Goal: Task Accomplishment & Management: Manage account settings

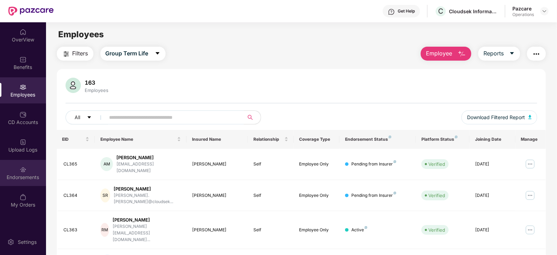
click at [37, 172] on div "Endorsements" at bounding box center [23, 173] width 46 height 26
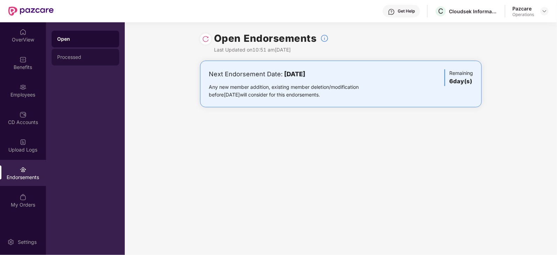
click at [74, 57] on div "Processed" at bounding box center [85, 57] width 56 height 6
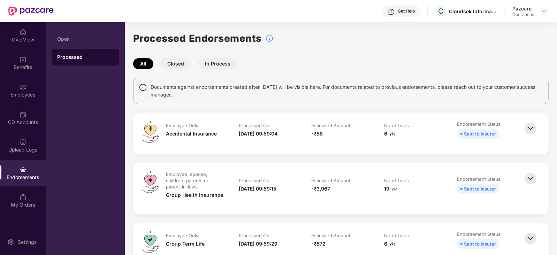
click at [396, 190] on img at bounding box center [395, 190] width 6 height 6
click at [546, 9] on img at bounding box center [545, 11] width 6 height 6
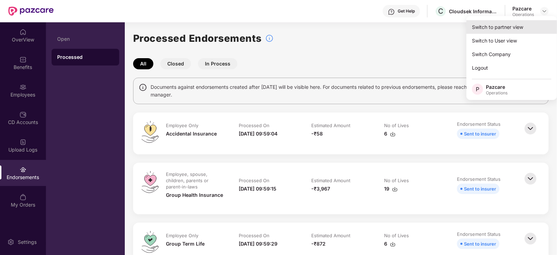
click at [512, 23] on div "Switch to partner view" at bounding box center [512, 27] width 91 height 14
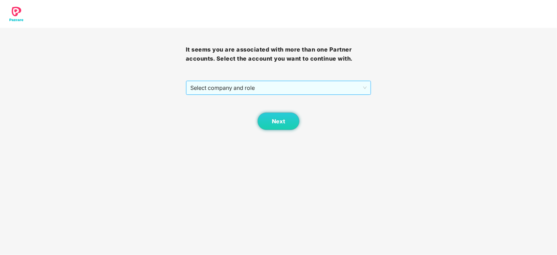
click at [266, 91] on span "Select company and role" at bounding box center [278, 87] width 177 height 13
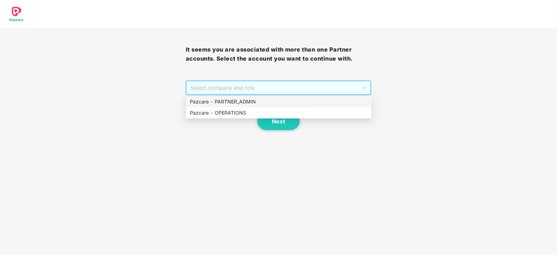
click at [243, 105] on div "Pazcare - PARTNER_ADMIN" at bounding box center [278, 102] width 177 height 8
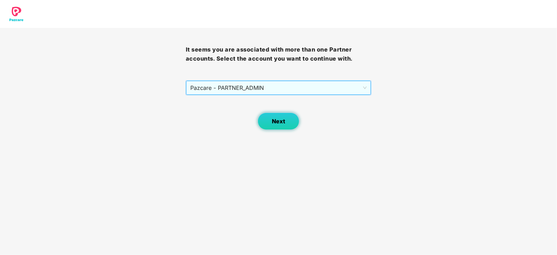
click at [277, 123] on span "Next" at bounding box center [278, 121] width 13 height 7
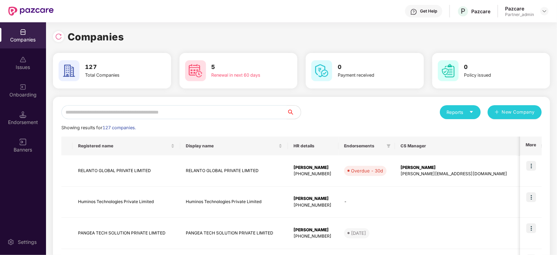
click at [178, 115] on input "text" at bounding box center [174, 112] width 226 height 14
paste input "**********"
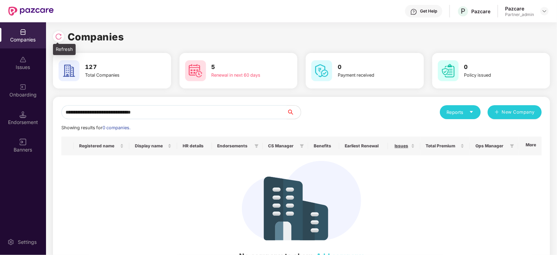
type input "**********"
click at [62, 37] on img at bounding box center [58, 36] width 7 height 7
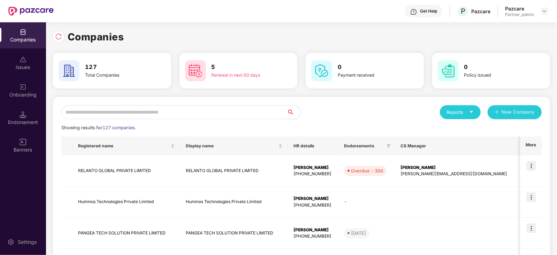
click at [122, 109] on input "text" at bounding box center [174, 112] width 226 height 14
click at [544, 12] on img at bounding box center [545, 11] width 6 height 6
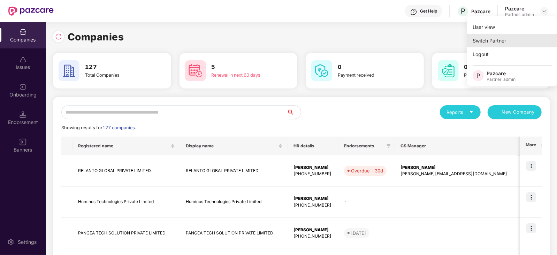
click at [500, 36] on div "Switch Partner" at bounding box center [512, 41] width 91 height 14
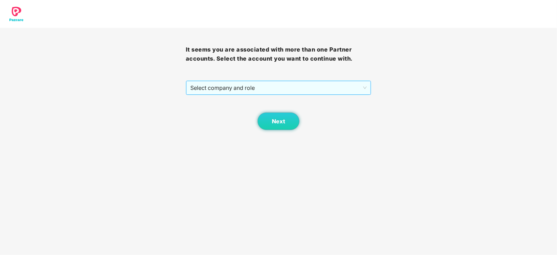
click at [274, 85] on span "Select company and role" at bounding box center [278, 87] width 177 height 13
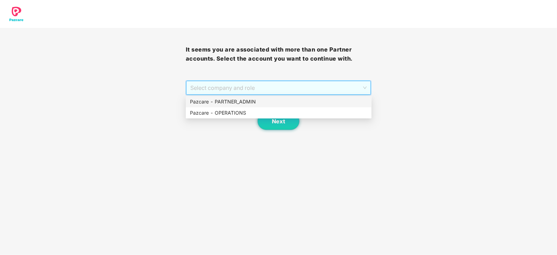
click at [242, 103] on div "Pazcare - PARTNER_ADMIN" at bounding box center [278, 102] width 177 height 8
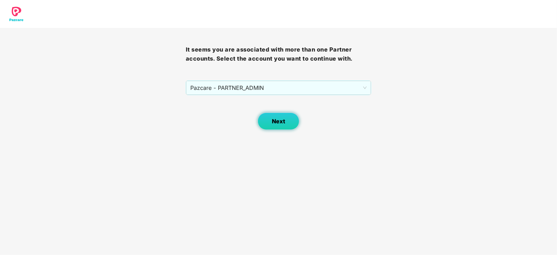
click at [281, 116] on button "Next" at bounding box center [279, 121] width 42 height 17
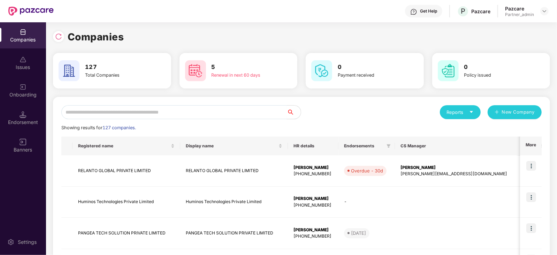
click at [207, 115] on input "text" at bounding box center [174, 112] width 226 height 14
paste input "**********"
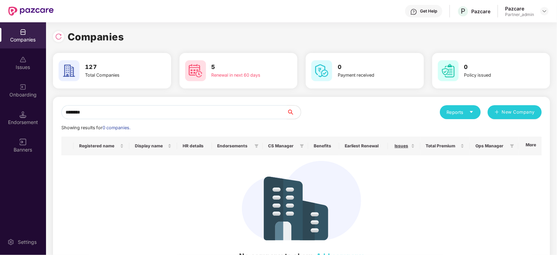
click at [65, 107] on input "********" at bounding box center [174, 112] width 226 height 14
type input "********"
click at [62, 37] on div at bounding box center [58, 36] width 11 height 11
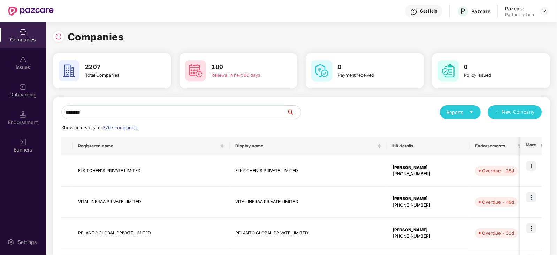
drag, startPoint x: 107, startPoint y: 106, endPoint x: 50, endPoint y: 105, distance: 57.9
click at [50, 105] on div "Companies 2207 Total Companies 189 Renewal in next 60 days 0 Payment received 0…" at bounding box center [301, 138] width 511 height 233
paste input "text"
click at [131, 106] on input "text" at bounding box center [174, 112] width 226 height 14
paste input "**********"
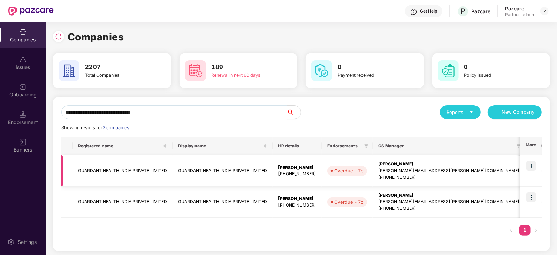
type input "**********"
click at [118, 166] on td "GUARDANT HEALTH INDIA PRIVATE LIMITED" at bounding box center [123, 171] width 100 height 31
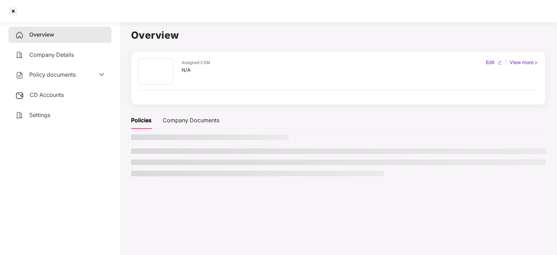
click at [50, 95] on span "CD Accounts" at bounding box center [47, 94] width 34 height 7
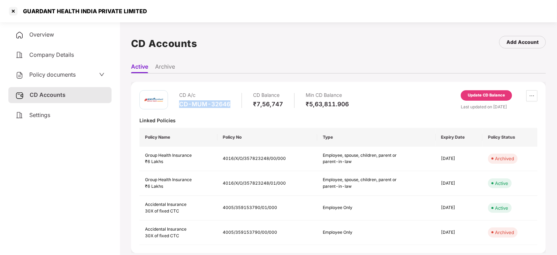
drag, startPoint x: 177, startPoint y: 104, endPoint x: 229, endPoint y: 107, distance: 52.7
click at [229, 107] on div "CD A/c CD-MUM-32646 CD Balance ₹7,56,747 Min CD Balance ₹5,63,811.906" at bounding box center [244, 100] width 210 height 20
copy div "CD-MUM-32646"
drag, startPoint x: 23, startPoint y: 8, endPoint x: 161, endPoint y: 11, distance: 138.8
click at [164, 10] on div "GUARDANT HEALTH INDIA PRIVATE LIMITED" at bounding box center [278, 11] width 557 height 22
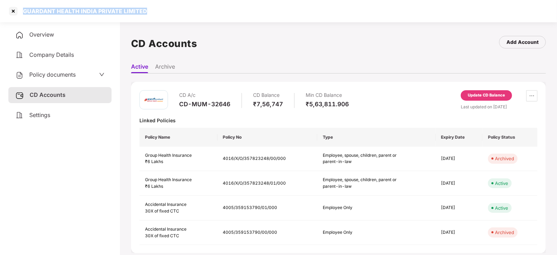
copy div "GUARDANT HEALTH INDIA PRIVATE LIMITED"
click at [15, 9] on div at bounding box center [13, 11] width 11 height 11
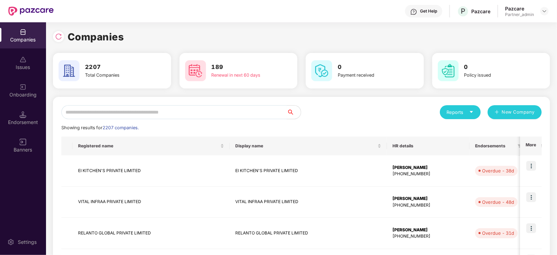
click at [96, 111] on input "text" at bounding box center [174, 112] width 226 height 14
paste input "**********"
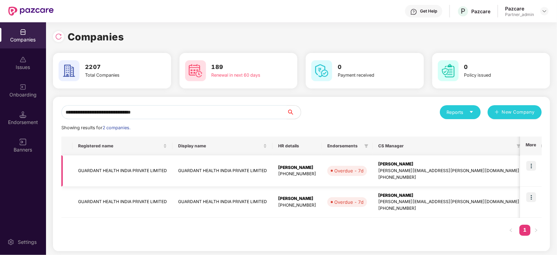
type input "**********"
click at [529, 166] on img at bounding box center [532, 166] width 10 height 10
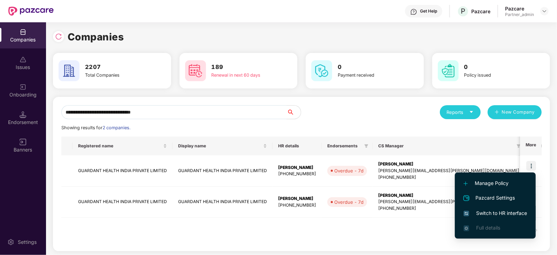
click at [501, 214] on span "Switch to HR interface" at bounding box center [495, 214] width 63 height 8
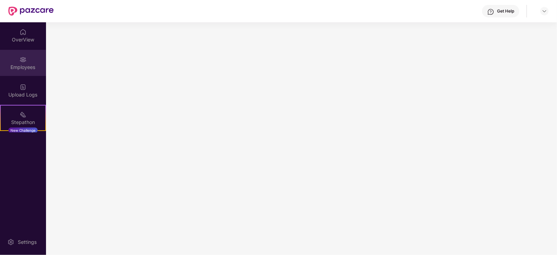
click at [24, 68] on div "Employees" at bounding box center [23, 67] width 46 height 7
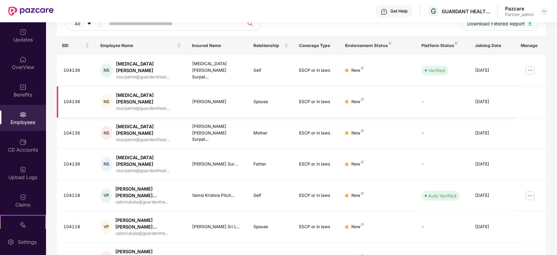
scroll to position [41, 0]
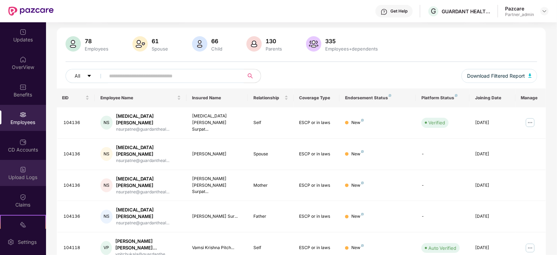
click at [21, 169] on img at bounding box center [23, 169] width 7 height 7
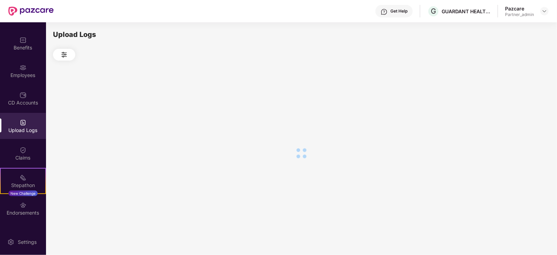
scroll to position [69, 0]
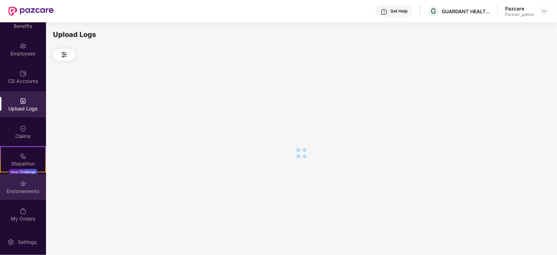
click at [21, 184] on img at bounding box center [23, 183] width 7 height 7
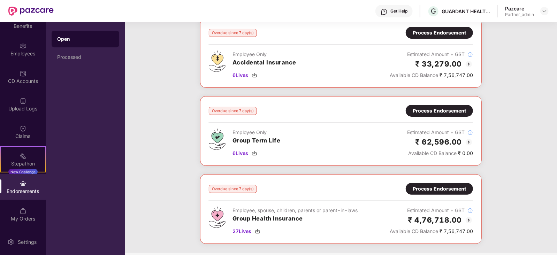
scroll to position [43, 0]
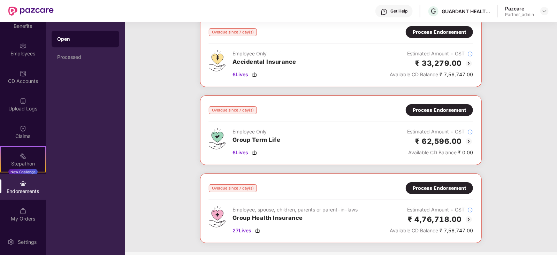
click at [418, 184] on div "Process Endorsement" at bounding box center [439, 188] width 53 height 8
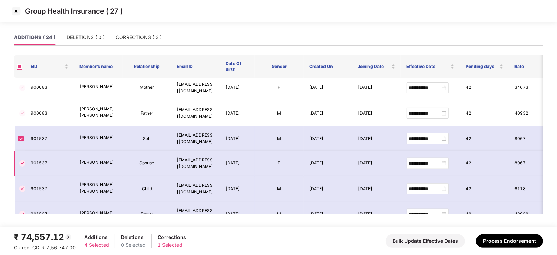
scroll to position [476, 0]
click at [98, 41] on div "DELETIONS ( 0 )" at bounding box center [86, 37] width 38 height 16
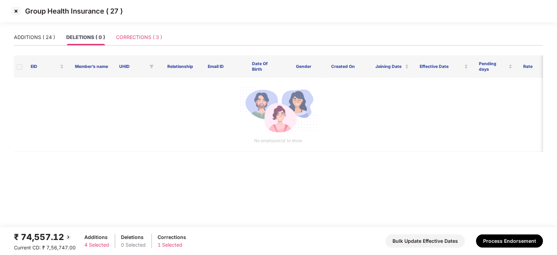
scroll to position [0, 0]
click at [141, 38] on div "CORRECTIONS ( 3 )" at bounding box center [139, 37] width 46 height 8
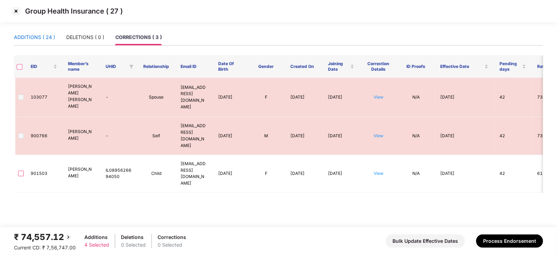
click at [40, 39] on div "ADDITIONS ( 24 )" at bounding box center [34, 37] width 41 height 8
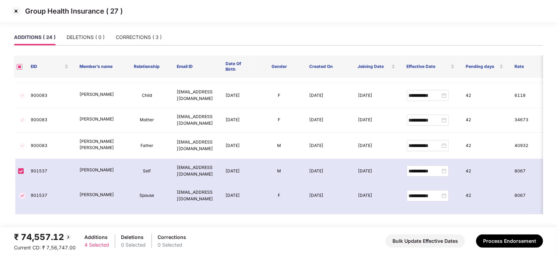
scroll to position [432, 0]
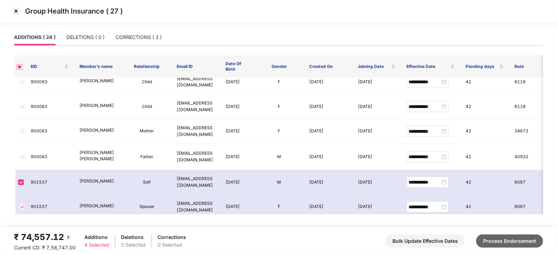
click at [498, 241] on button "Process Endorsement" at bounding box center [509, 241] width 67 height 13
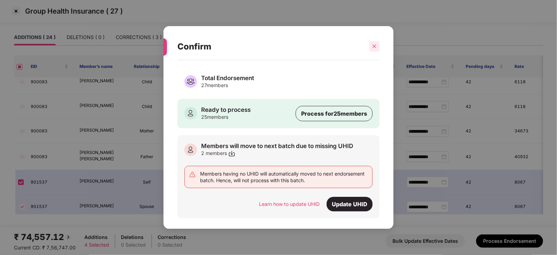
click at [372, 48] on icon "close" at bounding box center [374, 46] width 5 height 5
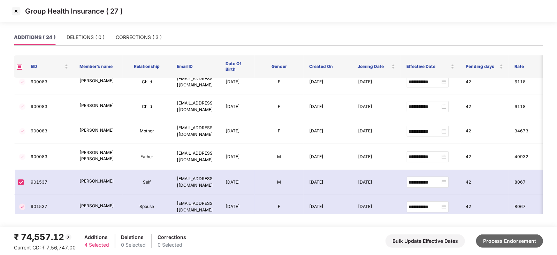
click at [504, 244] on button "Process Endorsement" at bounding box center [509, 241] width 67 height 13
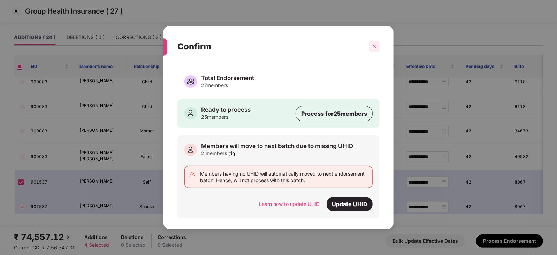
click at [374, 49] on div at bounding box center [374, 46] width 10 height 10
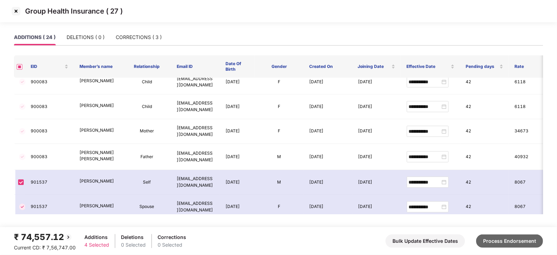
click at [515, 241] on button "Process Endorsement" at bounding box center [509, 241] width 67 height 13
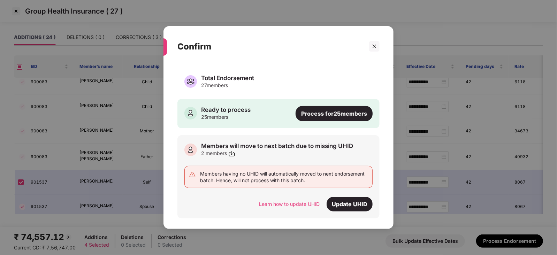
click at [319, 116] on div "Process for 25 members" at bounding box center [334, 113] width 77 height 15
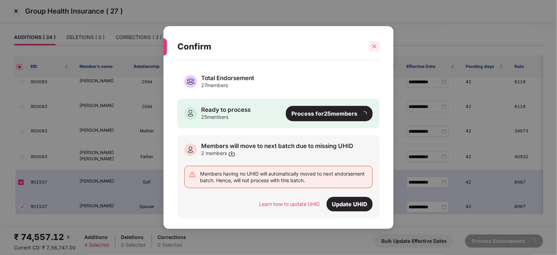
click at [377, 47] on icon "close" at bounding box center [374, 46] width 5 height 5
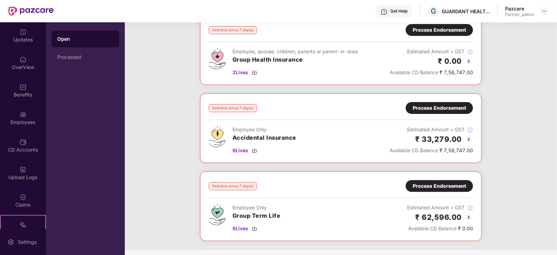
scroll to position [0, 0]
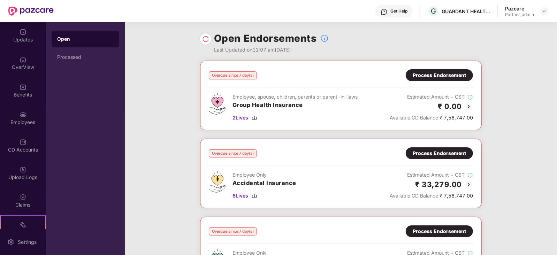
click at [430, 76] on div "Process Endorsement" at bounding box center [439, 75] width 53 height 8
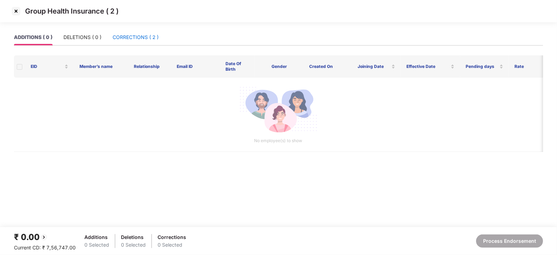
click at [129, 36] on div "CORRECTIONS ( 2 )" at bounding box center [136, 37] width 46 height 8
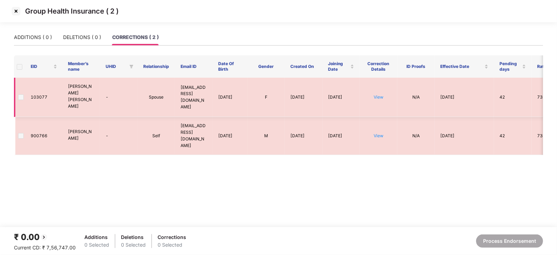
click at [20, 95] on span at bounding box center [21, 98] width 6 height 6
click at [22, 95] on span at bounding box center [21, 98] width 6 height 6
click at [22, 66] on span at bounding box center [20, 67] width 6 height 6
click at [19, 14] on img at bounding box center [15, 11] width 11 height 11
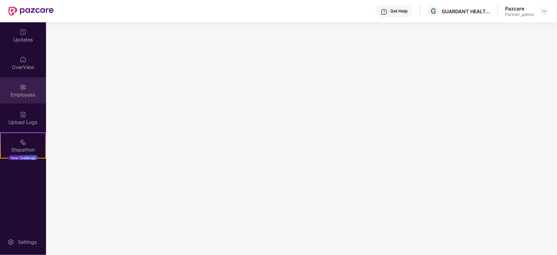
click at [26, 88] on div "Employees" at bounding box center [23, 90] width 46 height 26
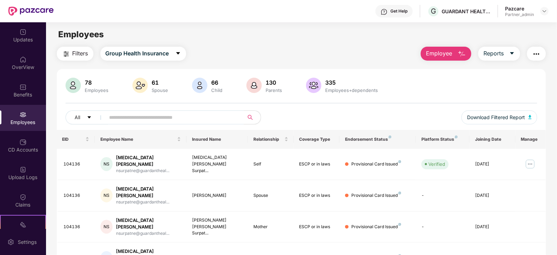
click at [536, 54] on img "button" at bounding box center [536, 54] width 8 height 8
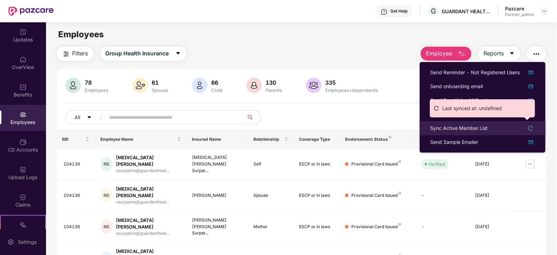
click at [464, 128] on div "Sync Active Member List" at bounding box center [459, 128] width 58 height 8
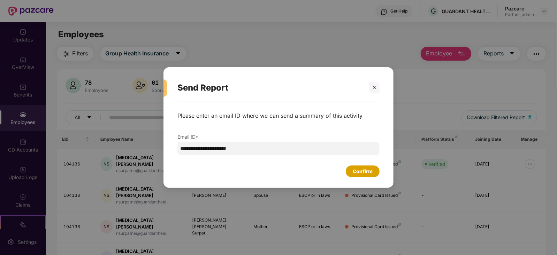
click at [362, 170] on div "Confirm" at bounding box center [363, 172] width 20 height 8
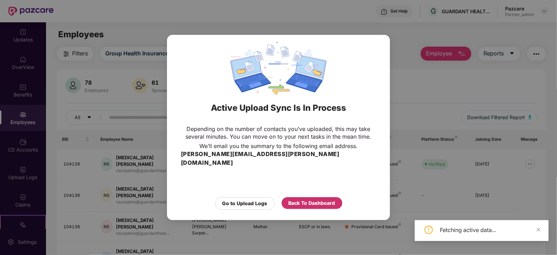
click at [303, 199] on div "Back To Dashboard" at bounding box center [312, 203] width 47 height 8
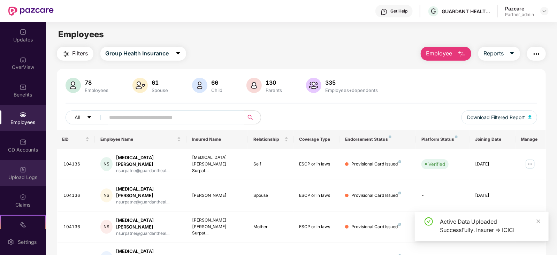
click at [34, 172] on div "Upload Logs" at bounding box center [23, 173] width 46 height 26
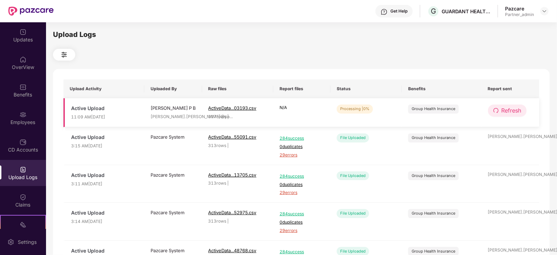
click at [520, 107] on span "Refresh" at bounding box center [512, 110] width 20 height 9
click at [513, 106] on button "Refresh" at bounding box center [507, 111] width 39 height 12
click at [511, 117] on td "Refresh" at bounding box center [511, 112] width 58 height 29
click at [509, 112] on span "Refresh" at bounding box center [512, 110] width 20 height 9
click at [517, 111] on span "Refresh" at bounding box center [512, 110] width 20 height 9
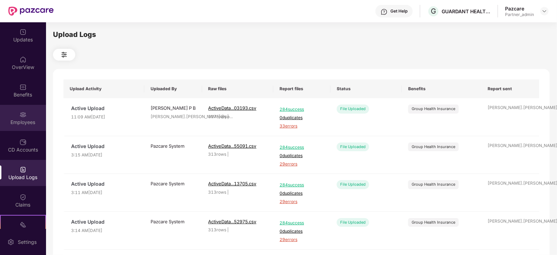
click at [32, 121] on div "Employees" at bounding box center [23, 122] width 46 height 7
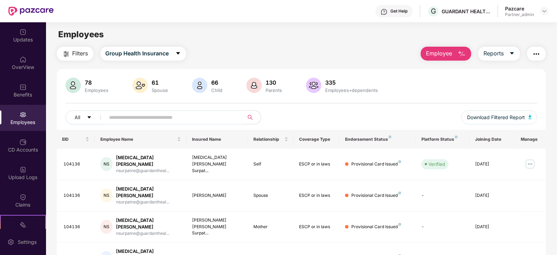
click at [179, 115] on input "text" at bounding box center [171, 117] width 125 height 10
paste input "******"
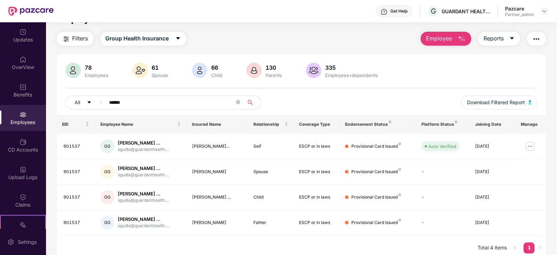
scroll to position [22, 0]
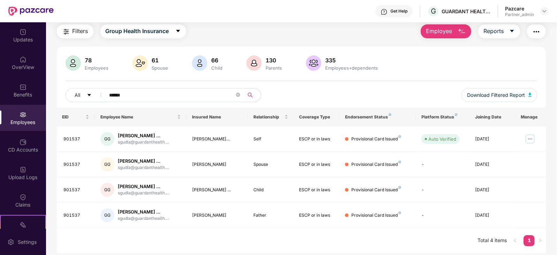
type input "******"
click at [30, 168] on div "Upload Logs" at bounding box center [23, 173] width 46 height 26
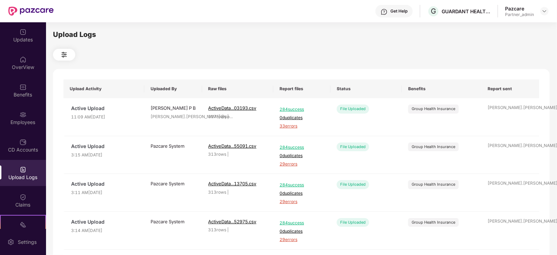
click at [549, 9] on header "Get Help G GUARDANT HEALTH INDIA PRIVATE LIMITED Pazcare Partner_admin" at bounding box center [278, 11] width 557 height 22
click at [544, 9] on img at bounding box center [545, 11] width 6 height 6
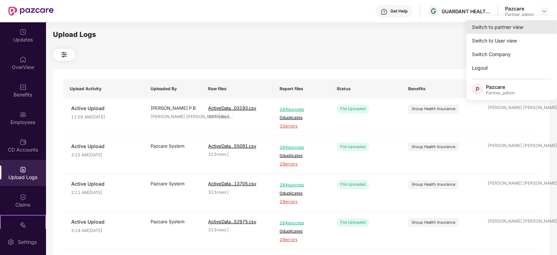
click at [515, 27] on div "Switch to partner view" at bounding box center [512, 27] width 91 height 14
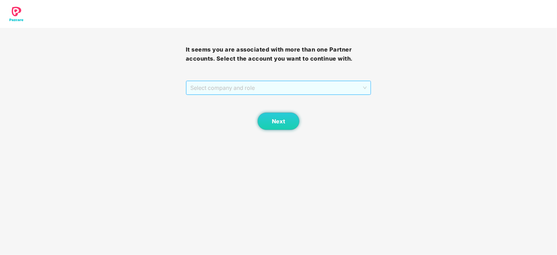
click at [269, 90] on span "Select company and role" at bounding box center [278, 87] width 177 height 13
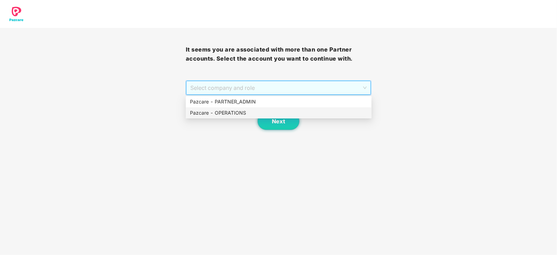
click at [218, 109] on div "Pazcare - OPERATIONS" at bounding box center [278, 113] width 177 height 8
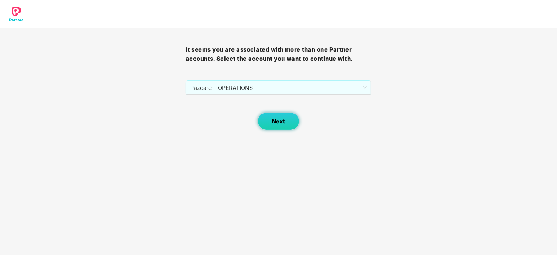
click at [275, 120] on span "Next" at bounding box center [278, 121] width 13 height 7
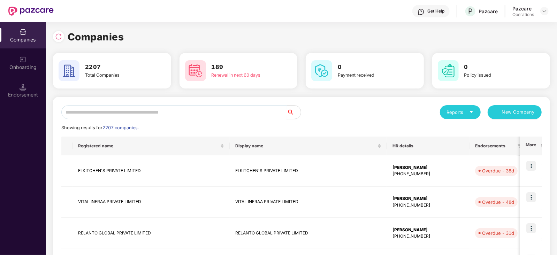
click at [233, 114] on input "text" at bounding box center [174, 112] width 226 height 14
click at [33, 89] on div "Endorsement" at bounding box center [23, 90] width 46 height 26
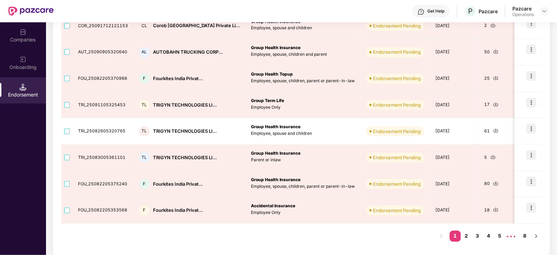
scroll to position [187, 0]
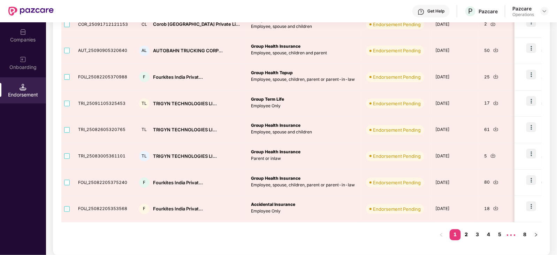
click at [462, 233] on link "2" at bounding box center [466, 234] width 11 height 10
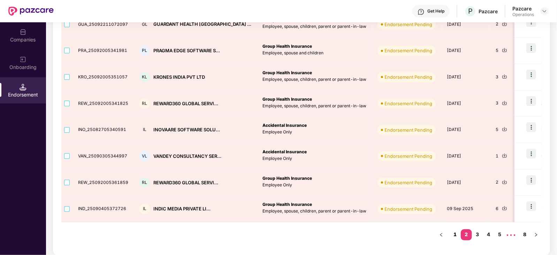
click at [458, 231] on link "1" at bounding box center [455, 234] width 11 height 10
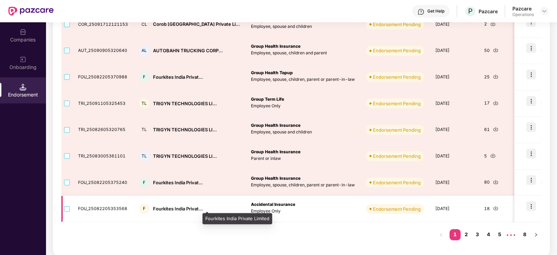
click at [161, 208] on div "Fourkites India Privat..." at bounding box center [178, 209] width 50 height 7
copy div "Fourkites India Privat..."
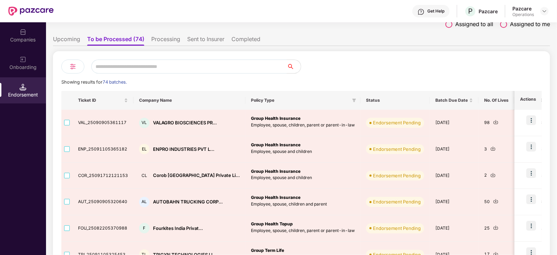
scroll to position [0, 0]
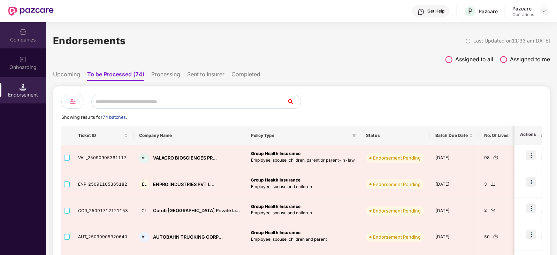
click at [26, 44] on div "Companies" at bounding box center [23, 35] width 46 height 26
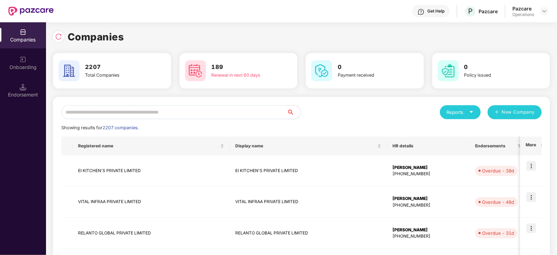
click at [155, 109] on input "text" at bounding box center [174, 112] width 226 height 14
paste input "**********"
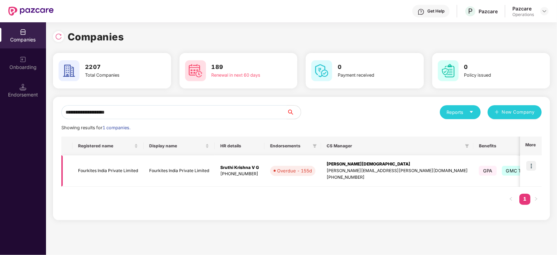
type input "**********"
click at [531, 164] on img at bounding box center [532, 166] width 10 height 10
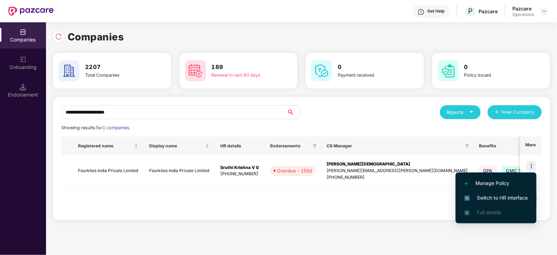
click at [522, 194] on li "Switch to HR interface" at bounding box center [496, 198] width 81 height 15
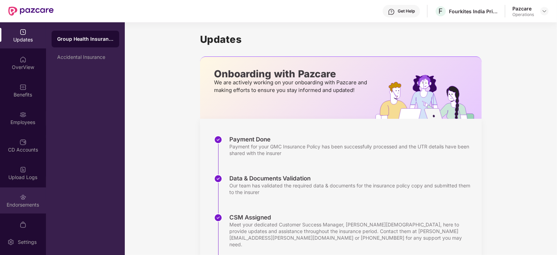
click at [26, 202] on div "Endorsements" at bounding box center [23, 205] width 46 height 7
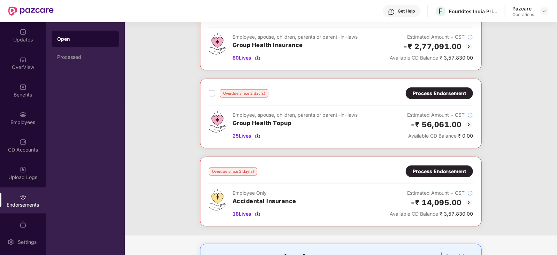
scroll to position [420, 0]
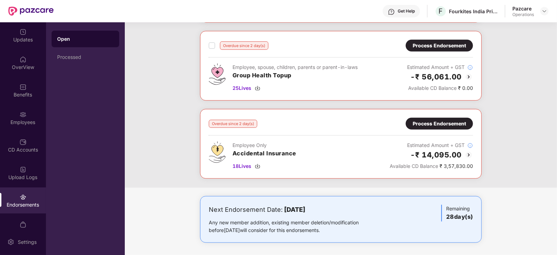
click at [441, 122] on div "Process Endorsement" at bounding box center [439, 124] width 53 height 8
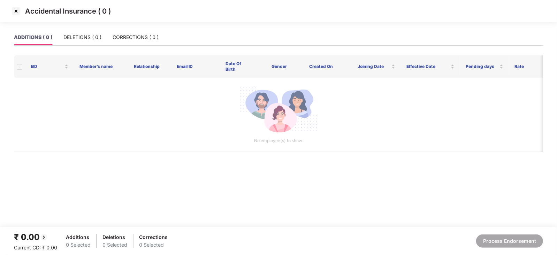
click at [12, 8] on img at bounding box center [15, 11] width 11 height 11
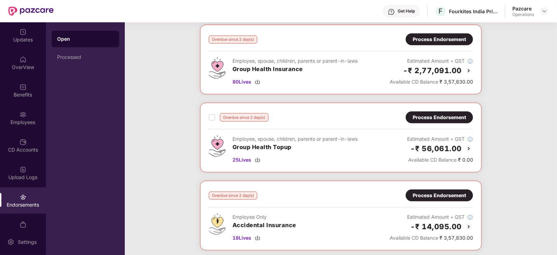
scroll to position [305, 0]
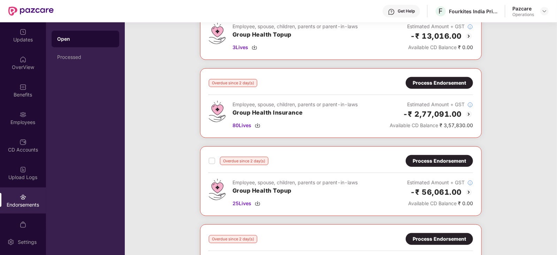
click at [414, 81] on div "Process Endorsement" at bounding box center [439, 83] width 53 height 8
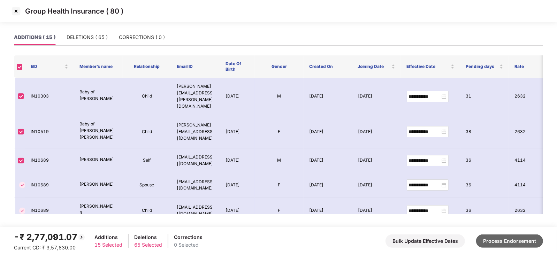
click at [505, 245] on button "Process Endorsement" at bounding box center [509, 241] width 67 height 13
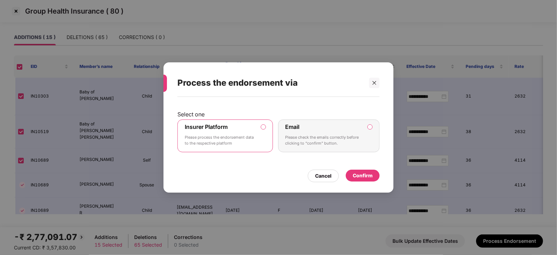
click at [371, 174] on div "Confirm" at bounding box center [363, 176] width 20 height 8
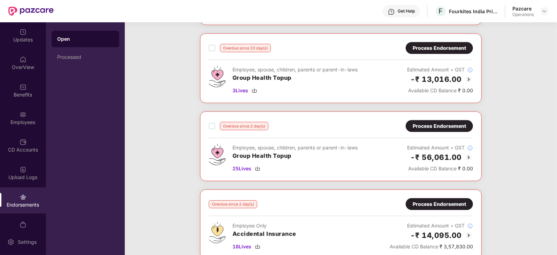
scroll to position [342, 0]
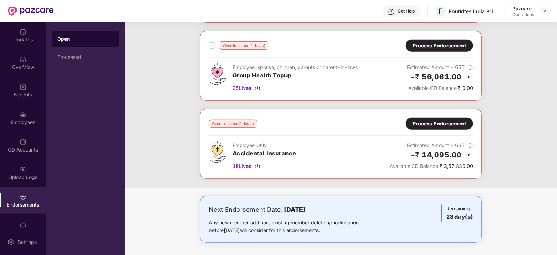
click at [434, 125] on div "Process Endorsement" at bounding box center [439, 124] width 53 height 8
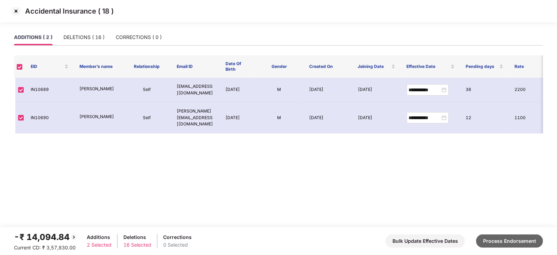
click at [517, 246] on button "Process Endorsement" at bounding box center [509, 241] width 67 height 13
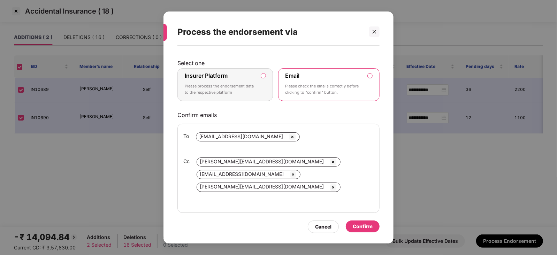
click at [265, 79] on label "Insurer Platform Please process the endorsement data to the respective platform" at bounding box center [225, 84] width 96 height 33
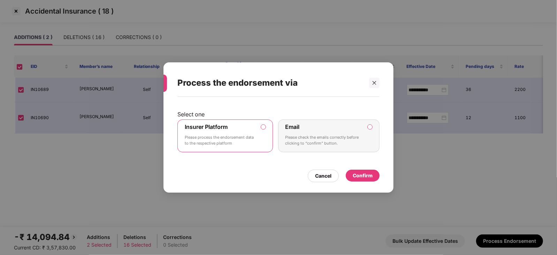
click at [355, 173] on div "Confirm" at bounding box center [363, 176] width 20 height 8
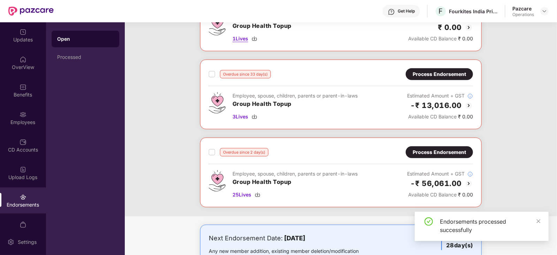
scroll to position [264, 0]
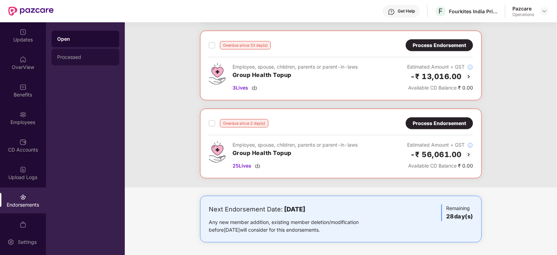
click at [70, 63] on div "Processed" at bounding box center [86, 57] width 68 height 17
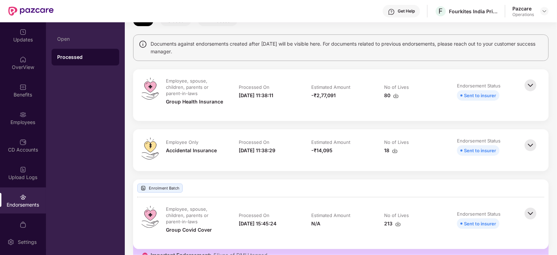
scroll to position [43, 0]
click at [392, 151] on img at bounding box center [395, 151] width 6 height 6
click at [361, 105] on td "Estimated Amount -₹2,77,091" at bounding box center [341, 95] width 73 height 35
click at [394, 98] on div "80" at bounding box center [391, 96] width 15 height 8
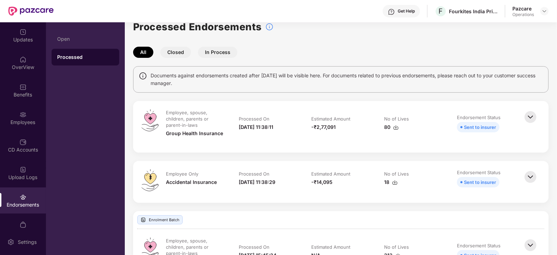
scroll to position [0, 0]
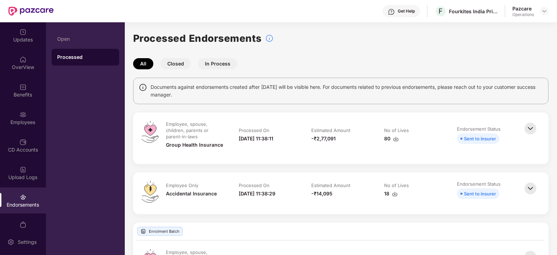
drag, startPoint x: 554, startPoint y: 10, endPoint x: 551, endPoint y: 13, distance: 3.8
click at [553, 11] on header "Get Help F Fourkites India Private Limited Pazcare Operations" at bounding box center [278, 11] width 557 height 22
click at [545, 10] on img at bounding box center [545, 11] width 6 height 6
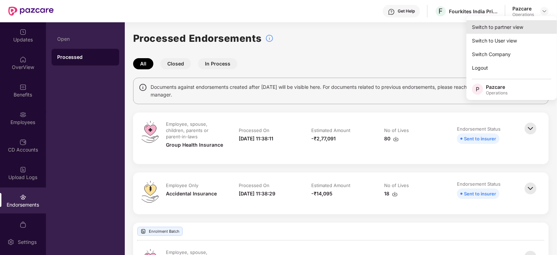
click at [530, 20] on div "Switch to partner view" at bounding box center [512, 27] width 91 height 14
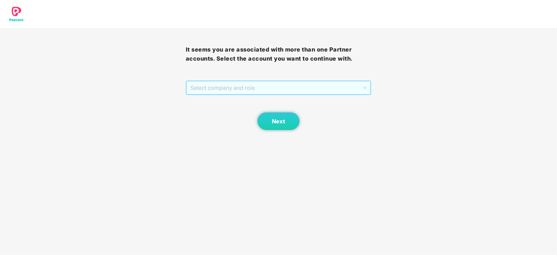
click at [229, 90] on span "Select company and role" at bounding box center [278, 87] width 177 height 13
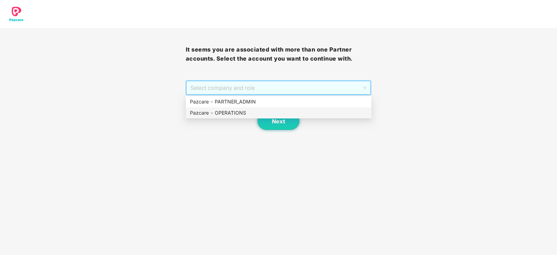
click at [222, 116] on div "Pazcare - OPERATIONS" at bounding box center [278, 113] width 177 height 8
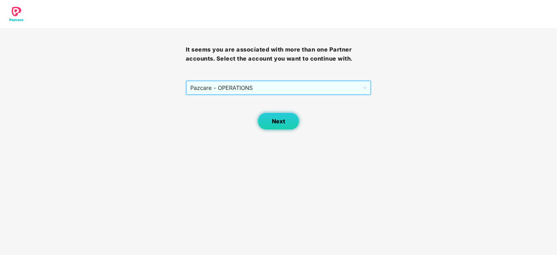
click at [260, 126] on button "Next" at bounding box center [279, 121] width 42 height 17
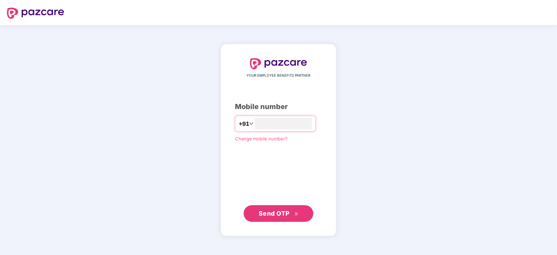
click at [263, 114] on div "YOUR EMPLOYEE BENEFITS PARTNER Mobile number +91 Change mobile number? Send OTP" at bounding box center [278, 140] width 87 height 164
click at [265, 118] on div "+91" at bounding box center [275, 124] width 81 height 16
click at [265, 127] on input "number" at bounding box center [283, 123] width 57 height 11
type input "**********"
click at [278, 217] on span "Send OTP" at bounding box center [279, 214] width 40 height 10
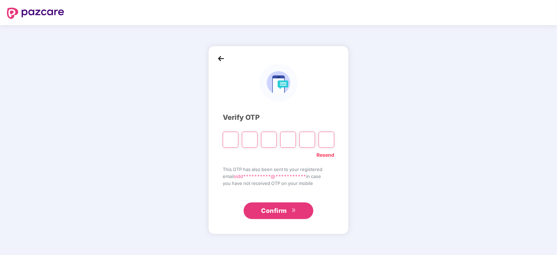
type input "*"
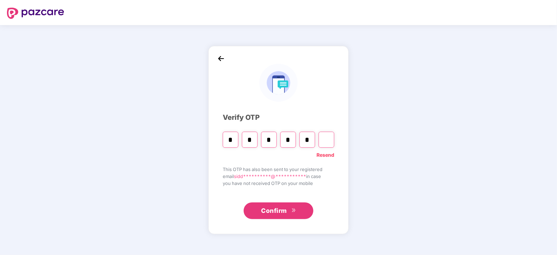
type input "*"
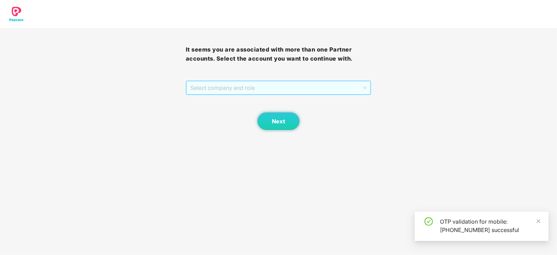
click at [198, 88] on span "Select company and role" at bounding box center [278, 87] width 177 height 13
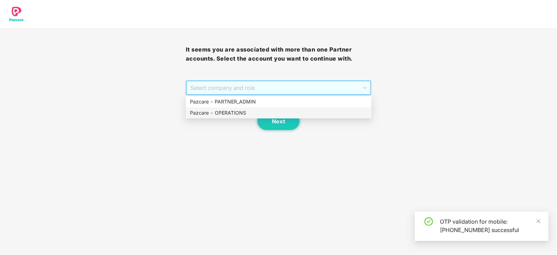
click at [211, 112] on div "Pazcare - OPERATIONS" at bounding box center [278, 113] width 177 height 8
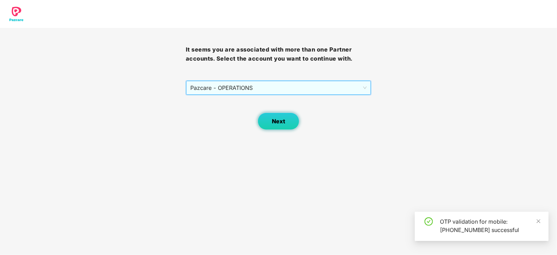
click at [261, 120] on button "Next" at bounding box center [279, 121] width 42 height 17
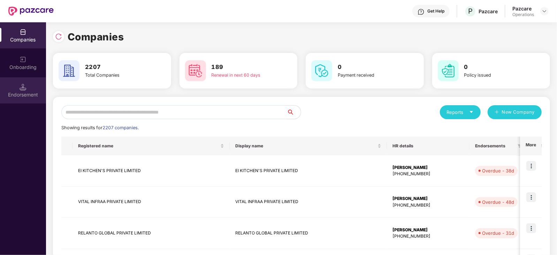
click at [32, 95] on div "Endorsement" at bounding box center [23, 94] width 46 height 7
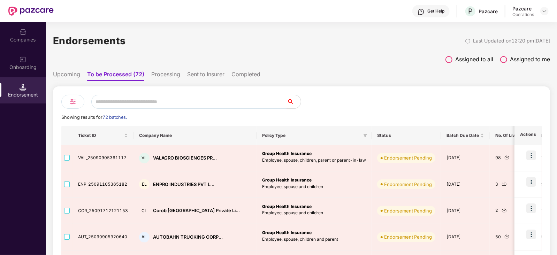
click at [166, 75] on li "Processing" at bounding box center [165, 76] width 29 height 10
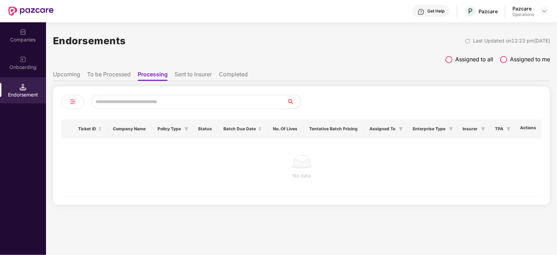
click at [114, 76] on li "To be Processed" at bounding box center [109, 76] width 44 height 10
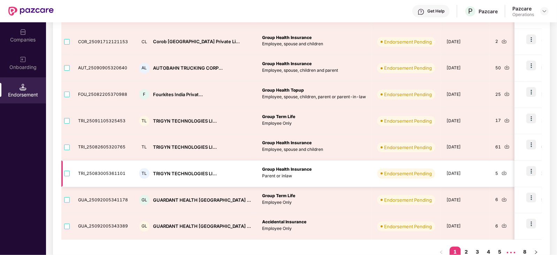
scroll to position [187, 0]
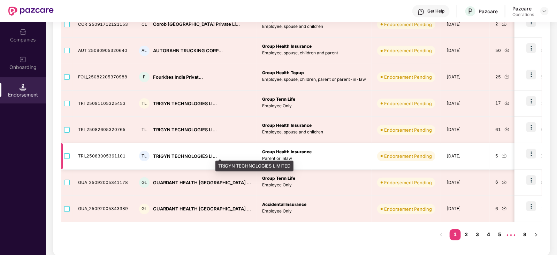
click at [163, 156] on div "TRIGYN TECHNOLOGIES LI..." at bounding box center [185, 156] width 64 height 7
copy div "TRIGYN TECHNOLOGIES LI..."
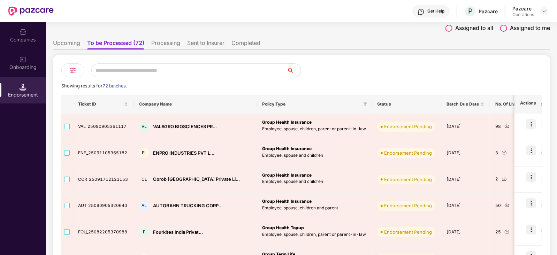
scroll to position [12, 0]
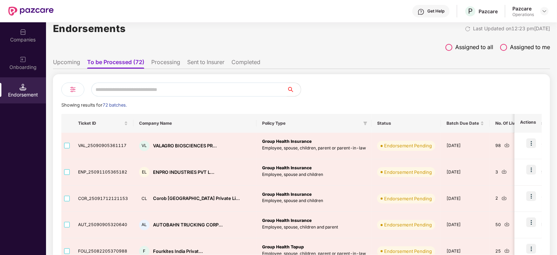
click at [37, 43] on div "Companies" at bounding box center [23, 39] width 46 height 7
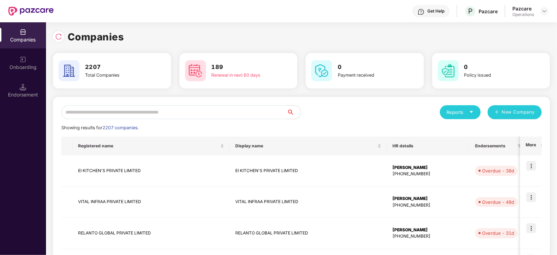
click at [92, 111] on input "text" at bounding box center [174, 112] width 226 height 14
paste input "**********"
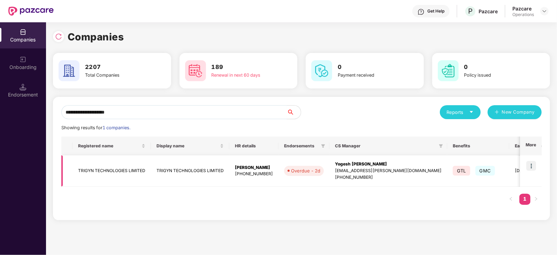
type input "**********"
click at [530, 167] on img at bounding box center [532, 166] width 10 height 10
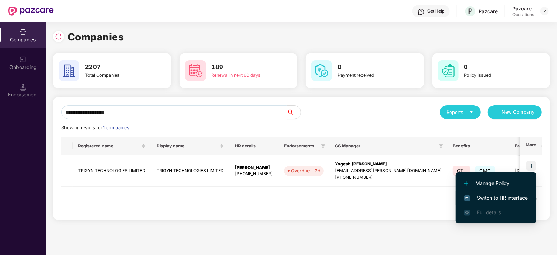
click at [512, 199] on span "Switch to HR interface" at bounding box center [495, 198] width 63 height 8
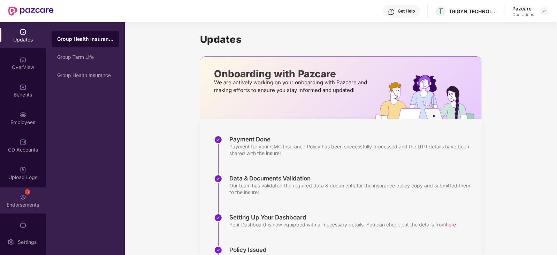
click at [30, 211] on div "3 Endorsements" at bounding box center [23, 201] width 46 height 26
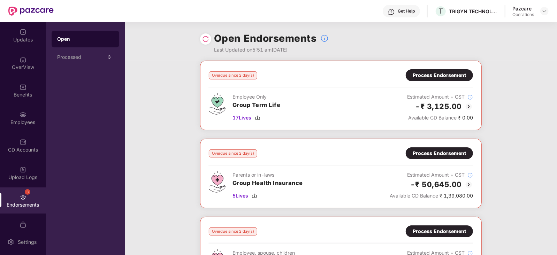
click at [426, 80] on div "Process Endorsement" at bounding box center [439, 75] width 67 height 12
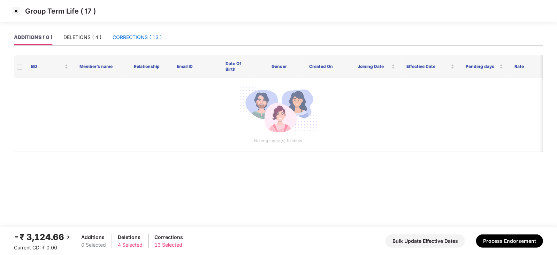
click at [138, 35] on div "CORRECTIONS ( 13 )" at bounding box center [137, 37] width 49 height 8
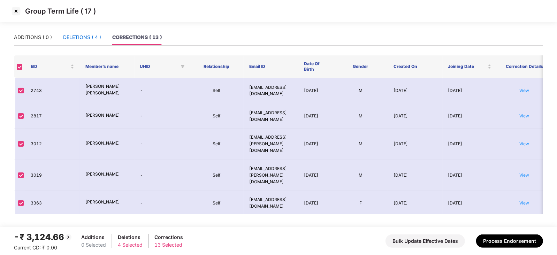
click at [85, 39] on div "DELETIONS ( 4 )" at bounding box center [82, 37] width 38 height 8
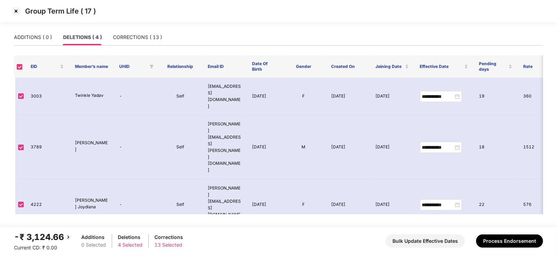
click at [508, 249] on div "-₹ 3,124.66 Current CD: ₹ 0.00 Additions 0 Selected Deletions 4 Selected Correc…" at bounding box center [278, 241] width 529 height 21
click at [506, 245] on button "Process Endorsement" at bounding box center [509, 241] width 67 height 13
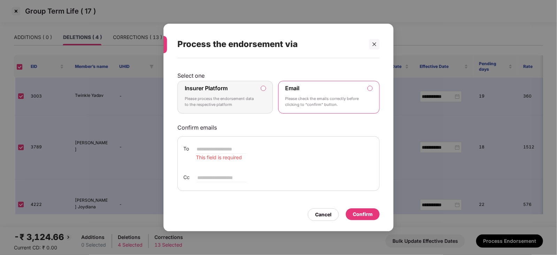
click at [262, 92] on label "Insurer Platform Please process the endorsement data to the respective platform" at bounding box center [225, 97] width 96 height 33
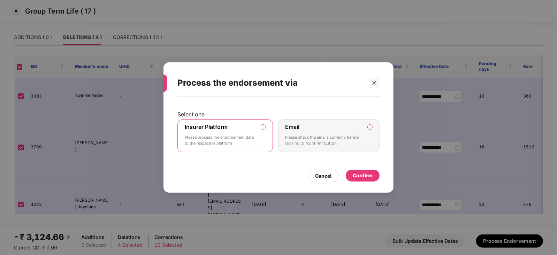
click at [353, 183] on div "Select one Insurer Platform Please process the endorsement data to the respecti…" at bounding box center [279, 141] width 230 height 89
click at [356, 173] on div "Confirm" at bounding box center [363, 176] width 20 height 8
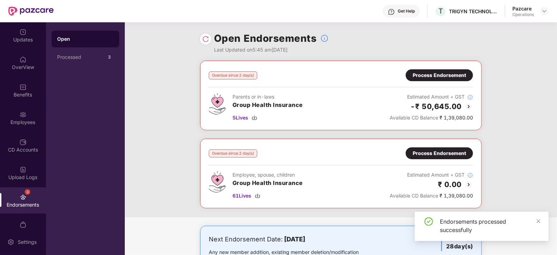
click at [426, 78] on div "Process Endorsement" at bounding box center [439, 75] width 53 height 8
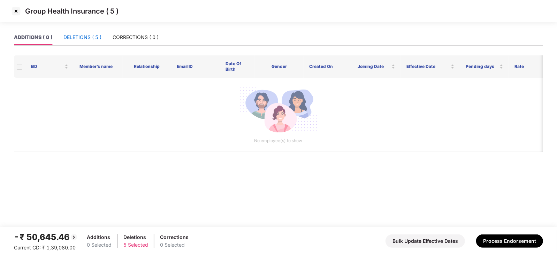
click at [92, 41] on div "DELETIONS ( 5 )" at bounding box center [82, 37] width 38 height 8
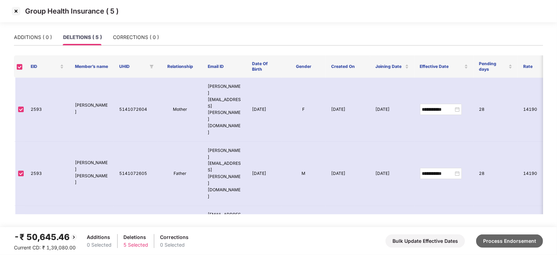
click at [516, 242] on button "Process Endorsement" at bounding box center [509, 241] width 67 height 13
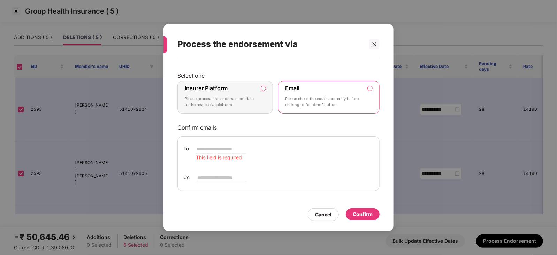
click at [259, 89] on label "Insurer Platform Please process the endorsement data to the respective platform" at bounding box center [225, 97] width 96 height 33
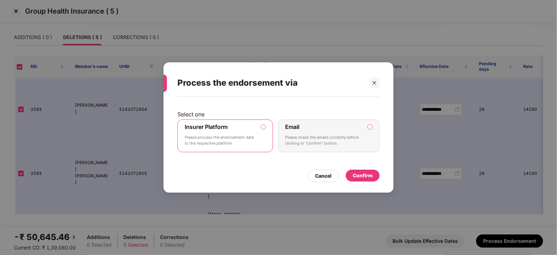
click at [359, 171] on div "Confirm" at bounding box center [363, 176] width 34 height 12
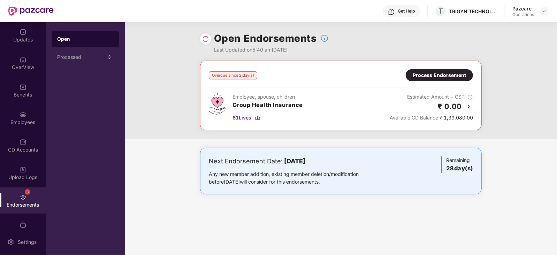
click at [446, 76] on div "Process Endorsement" at bounding box center [439, 75] width 53 height 8
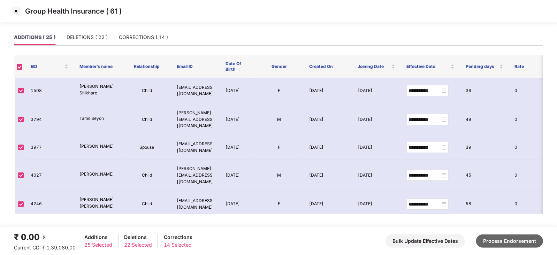
click at [492, 240] on button "Process Endorsement" at bounding box center [509, 241] width 67 height 13
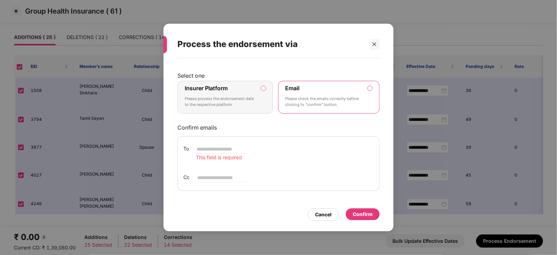
click at [267, 87] on label "Insurer Platform Please process the endorsement data to the respective platform" at bounding box center [225, 97] width 96 height 33
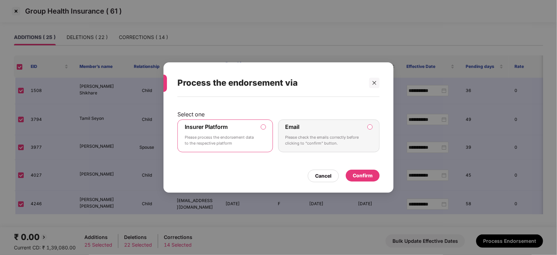
click at [356, 173] on div "Confirm" at bounding box center [363, 176] width 20 height 8
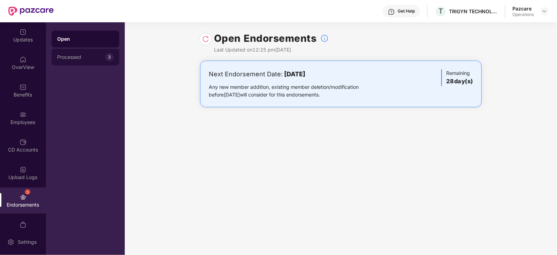
click at [80, 55] on div "Processed" at bounding box center [81, 57] width 48 height 6
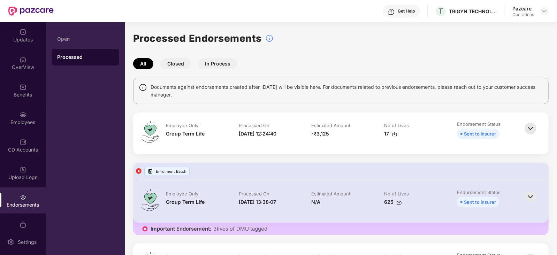
click at [393, 134] on img at bounding box center [395, 134] width 6 height 6
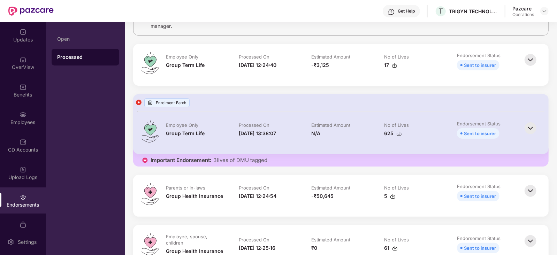
scroll to position [87, 0]
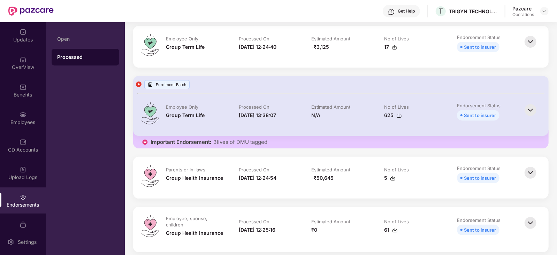
click at [374, 181] on td "Estimated Amount -₹50,645" at bounding box center [341, 177] width 73 height 25
click at [394, 179] on img at bounding box center [393, 179] width 6 height 6
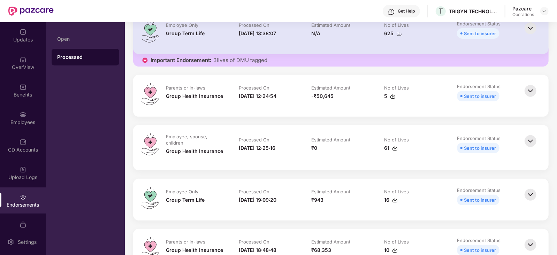
scroll to position [174, 0]
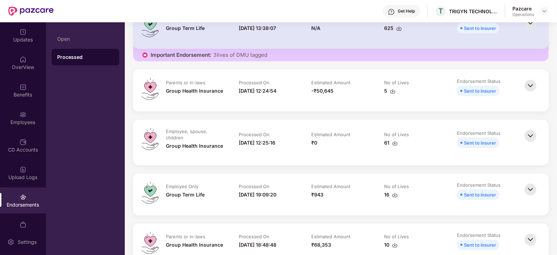
click at [359, 155] on td "Estimated Amount ₹0" at bounding box center [341, 142] width 73 height 29
click at [394, 141] on img at bounding box center [395, 144] width 6 height 6
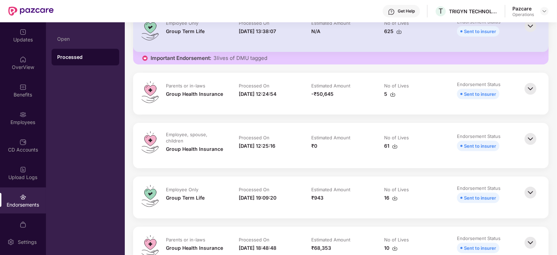
scroll to position [218, 0]
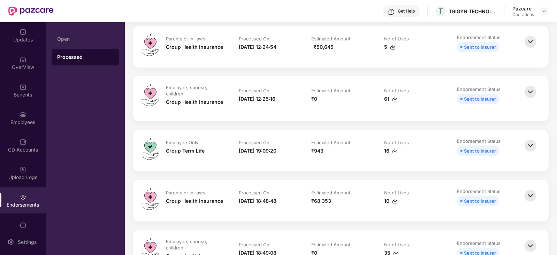
click at [549, 9] on div at bounding box center [545, 11] width 8 height 8
click at [544, 11] on img at bounding box center [545, 11] width 6 height 6
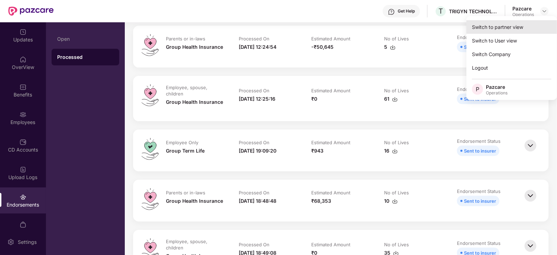
click at [519, 22] on div "Switch to partner view" at bounding box center [512, 27] width 91 height 14
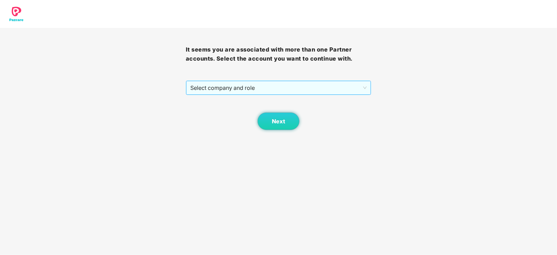
click at [252, 90] on span "Select company and role" at bounding box center [278, 87] width 177 height 13
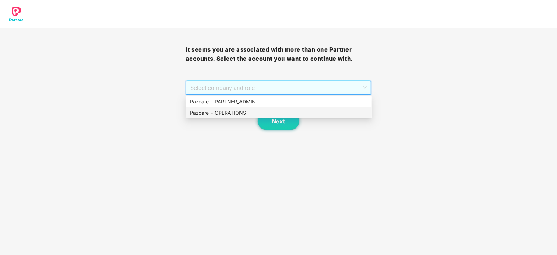
click at [239, 115] on div "Pazcare - OPERATIONS" at bounding box center [278, 113] width 177 height 8
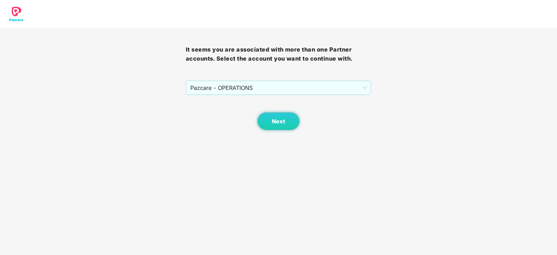
click at [256, 115] on div "Next" at bounding box center [279, 112] width 186 height 35
click at [267, 128] on button "Next" at bounding box center [279, 121] width 42 height 17
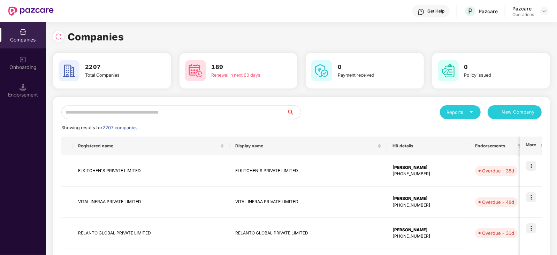
click at [222, 112] on input "text" at bounding box center [174, 112] width 226 height 14
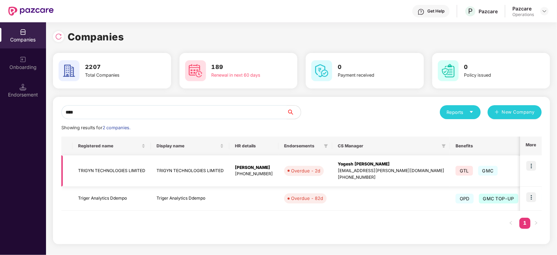
type input "****"
click at [119, 169] on td "TRIGYN TECHNOLOGIES LIMITED" at bounding box center [112, 171] width 78 height 31
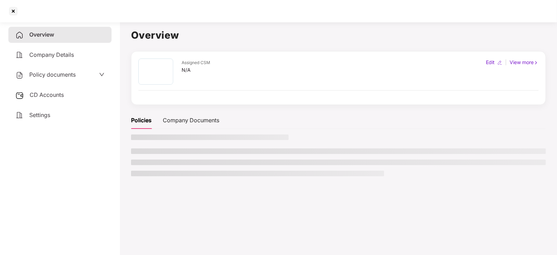
click at [51, 79] on div "Policy documents" at bounding box center [59, 75] width 103 height 16
click at [51, 77] on span "Policy documents" at bounding box center [52, 74] width 46 height 7
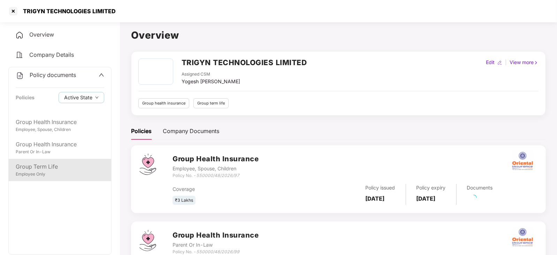
click at [68, 166] on div "Group Term Life" at bounding box center [60, 167] width 89 height 9
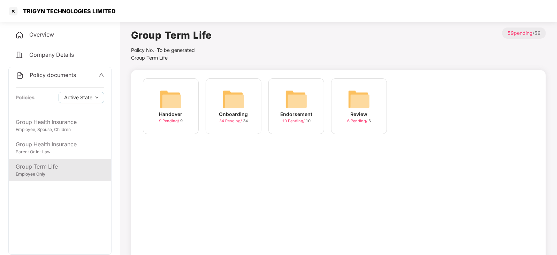
click at [245, 102] on div "Onboarding 34 Pending / 34" at bounding box center [234, 106] width 56 height 56
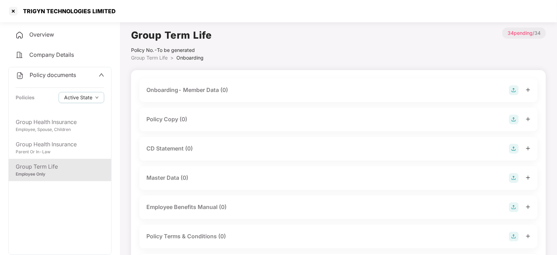
scroll to position [0, 0]
